Goal: Check status: Check status

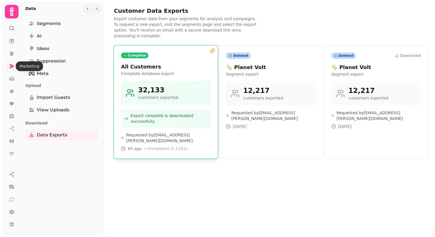
click at [9, 66] on icon at bounding box center [12, 66] width 6 height 6
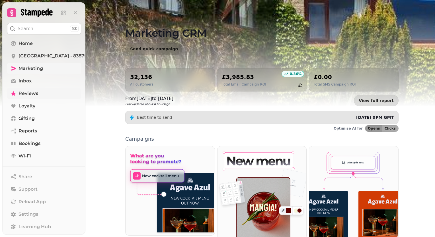
click at [32, 94] on span "Reviews" at bounding box center [29, 93] width 20 height 7
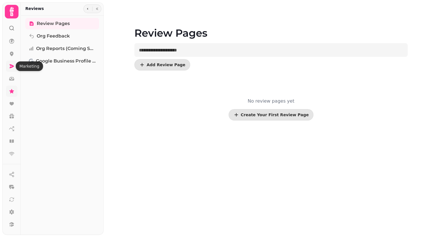
click at [11, 70] on link at bounding box center [11, 66] width 11 height 11
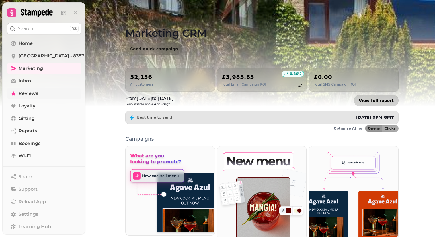
click at [379, 101] on link "View full report" at bounding box center [376, 100] width 45 height 11
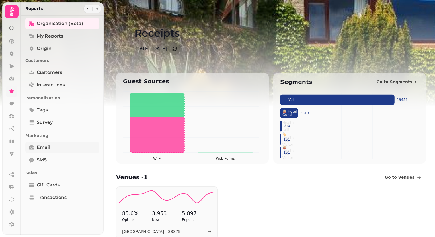
click at [48, 147] on span "Email" at bounding box center [44, 147] width 14 height 7
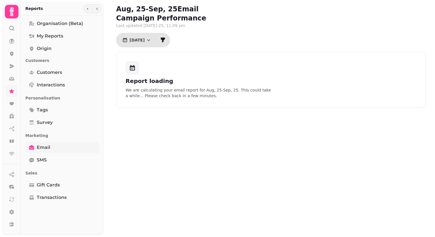
click at [47, 146] on span "Email" at bounding box center [44, 147] width 14 height 7
click at [52, 72] on span "Customers" at bounding box center [49, 72] width 25 height 7
select select "**"
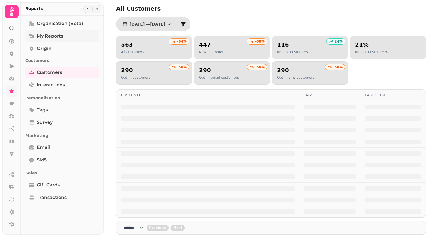
click at [59, 35] on span "My Reports" at bounding box center [50, 36] width 26 height 7
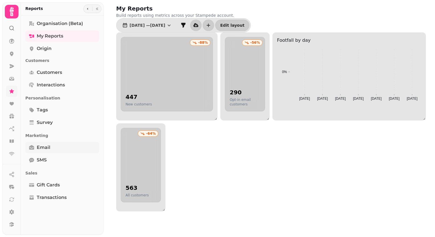
click at [52, 147] on link "Email" at bounding box center [62, 147] width 74 height 11
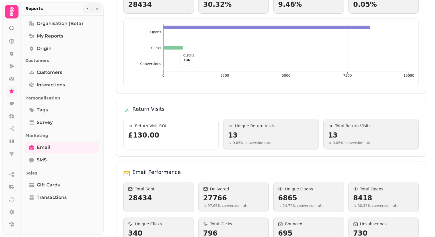
scroll to position [114, 0]
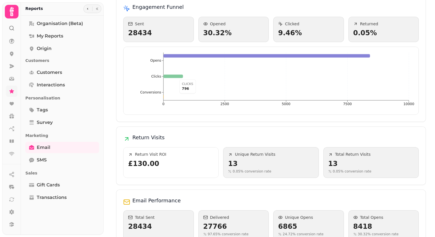
click at [177, 75] on icon at bounding box center [173, 76] width 20 height 3
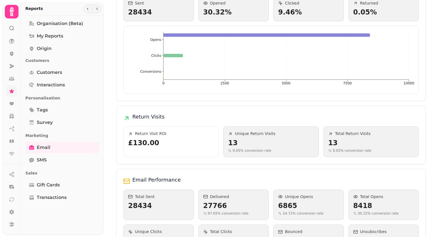
scroll to position [163, 0]
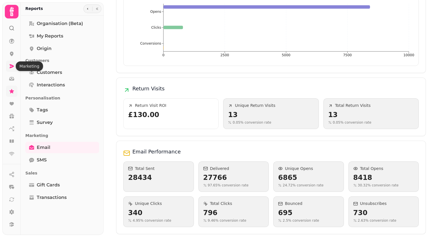
click at [11, 65] on icon at bounding box center [12, 66] width 5 height 4
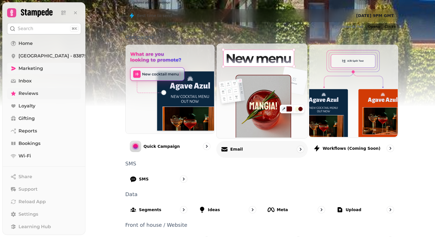
scroll to position [117, 0]
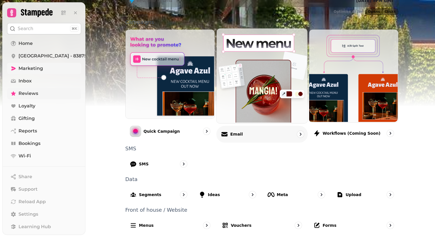
click at [244, 134] on div "Email" at bounding box center [261, 134] width 91 height 17
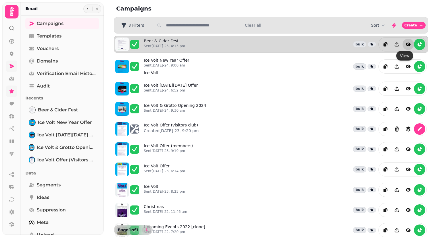
click at [406, 45] on icon "view" at bounding box center [408, 44] width 5 height 3
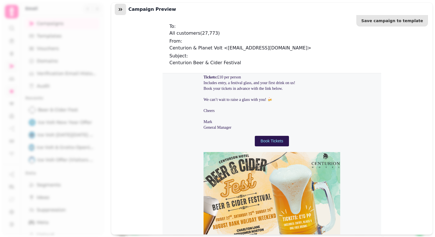
scroll to position [136, 0]
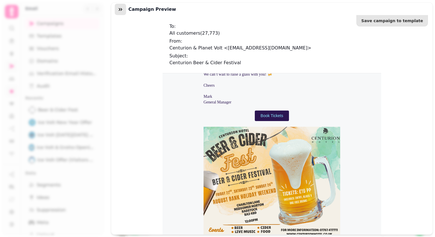
click at [118, 9] on icon "button" at bounding box center [121, 10] width 6 height 6
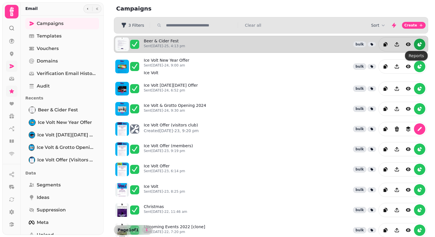
click at [418, 44] on icon "reports" at bounding box center [419, 44] width 3 height 3
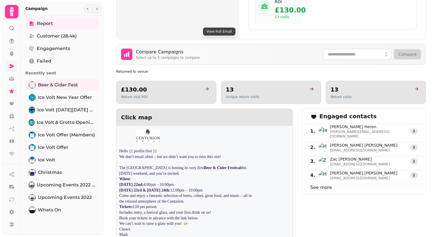
scroll to position [313, 0]
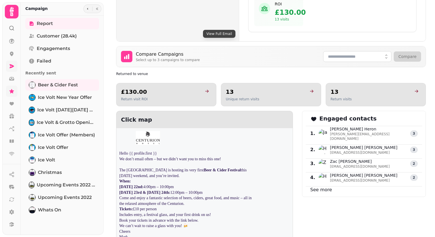
click at [204, 93] on link "goto" at bounding box center [206, 91] width 11 height 7
select select "**"
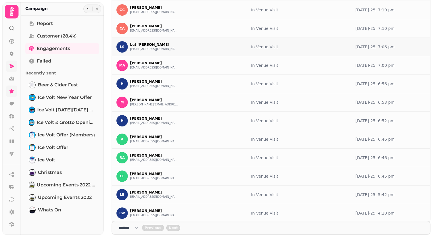
scroll to position [64, 0]
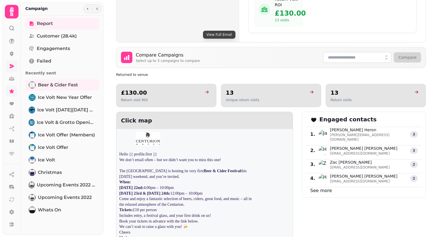
scroll to position [313, 0]
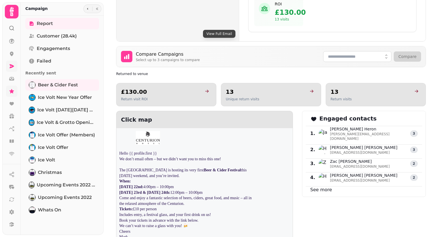
click at [251, 88] on h2 "13" at bounding box center [243, 92] width 34 height 8
click at [306, 88] on link "goto" at bounding box center [310, 91] width 11 height 7
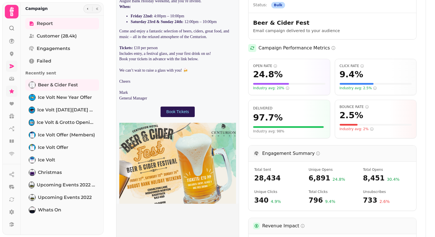
select select "**"
